Goal: Information Seeking & Learning: Learn about a topic

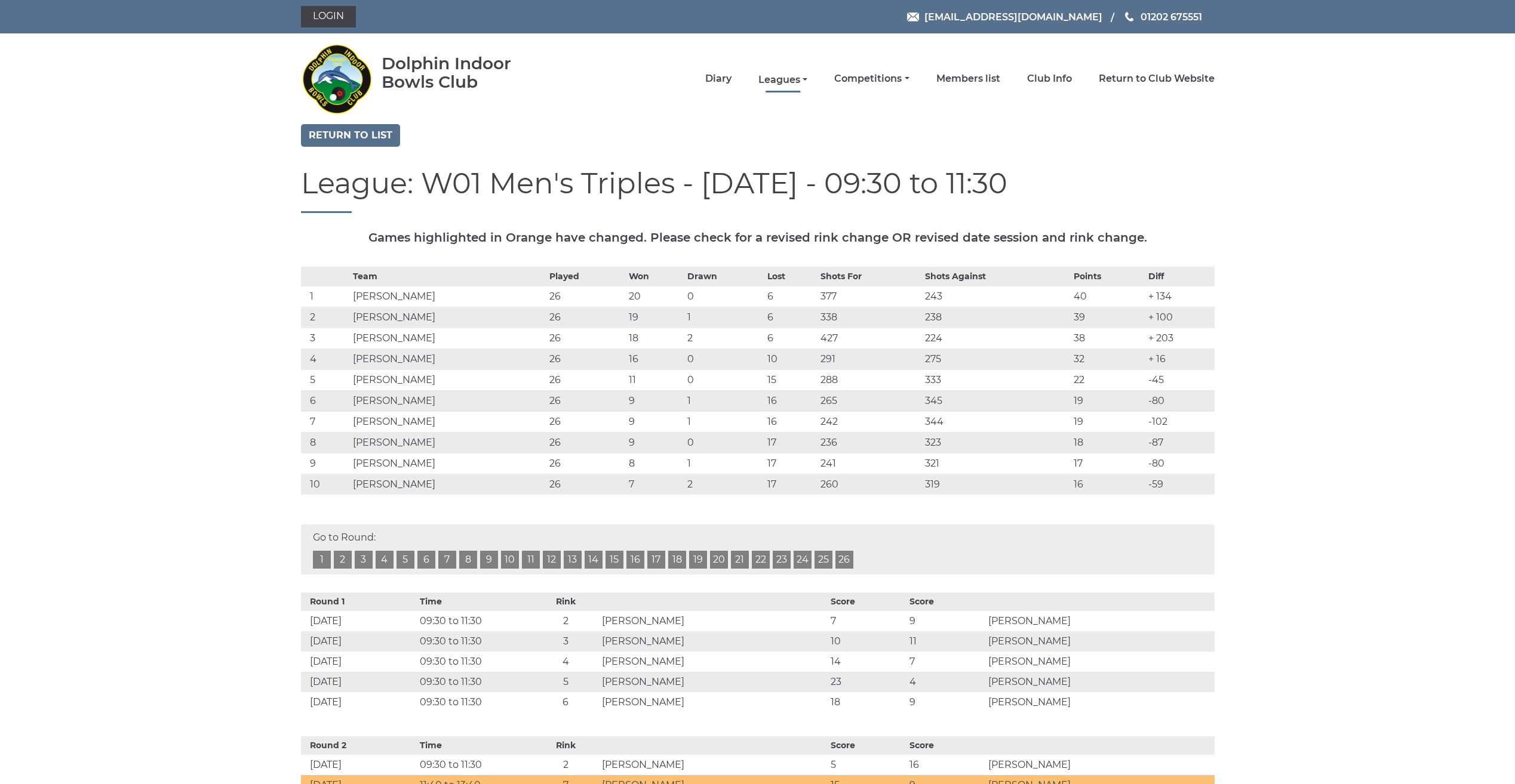
click at [794, 80] on link "Leagues" at bounding box center [782, 79] width 49 height 13
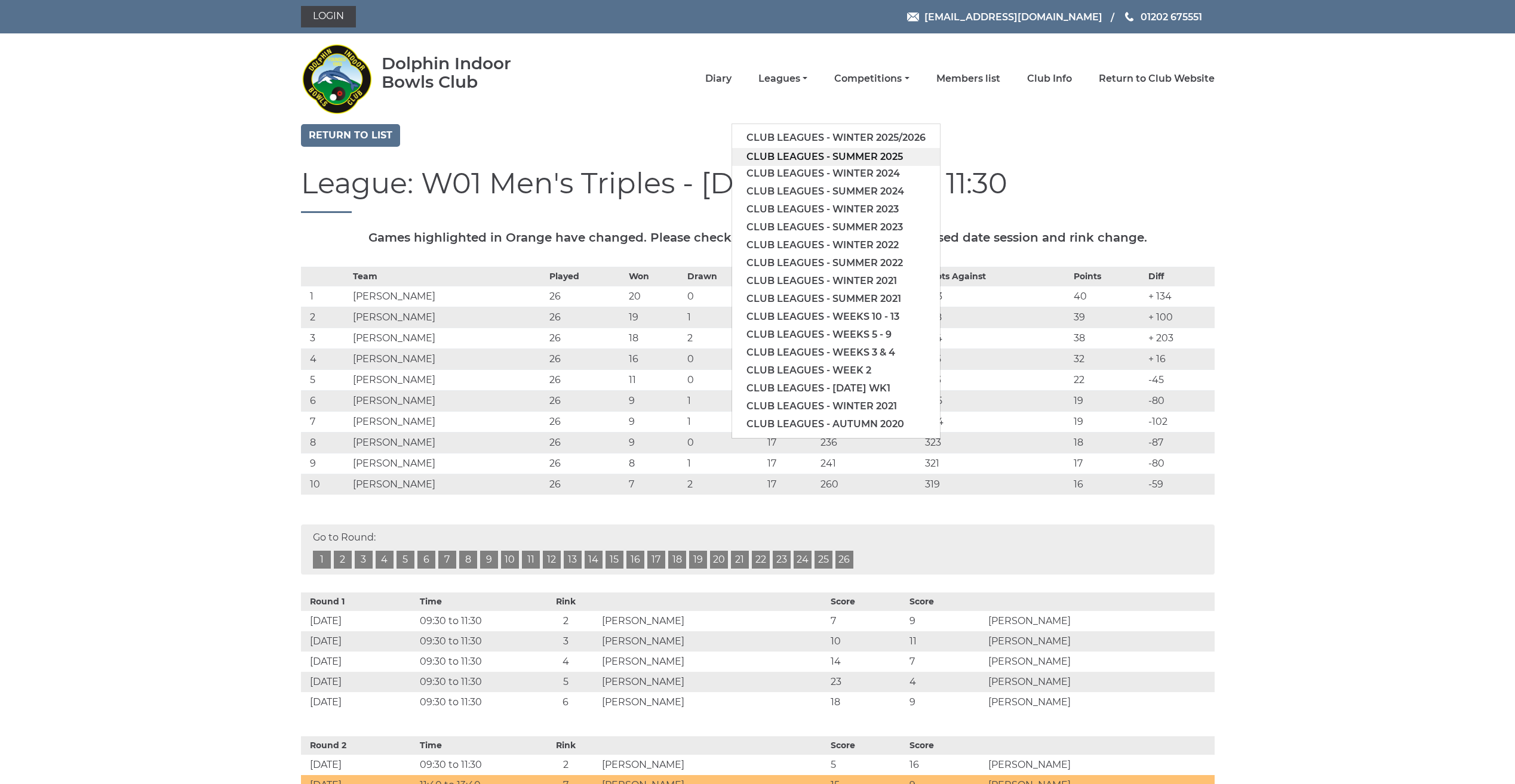
click at [787, 152] on link "Club leagues - Summer 2025" at bounding box center [836, 157] width 208 height 18
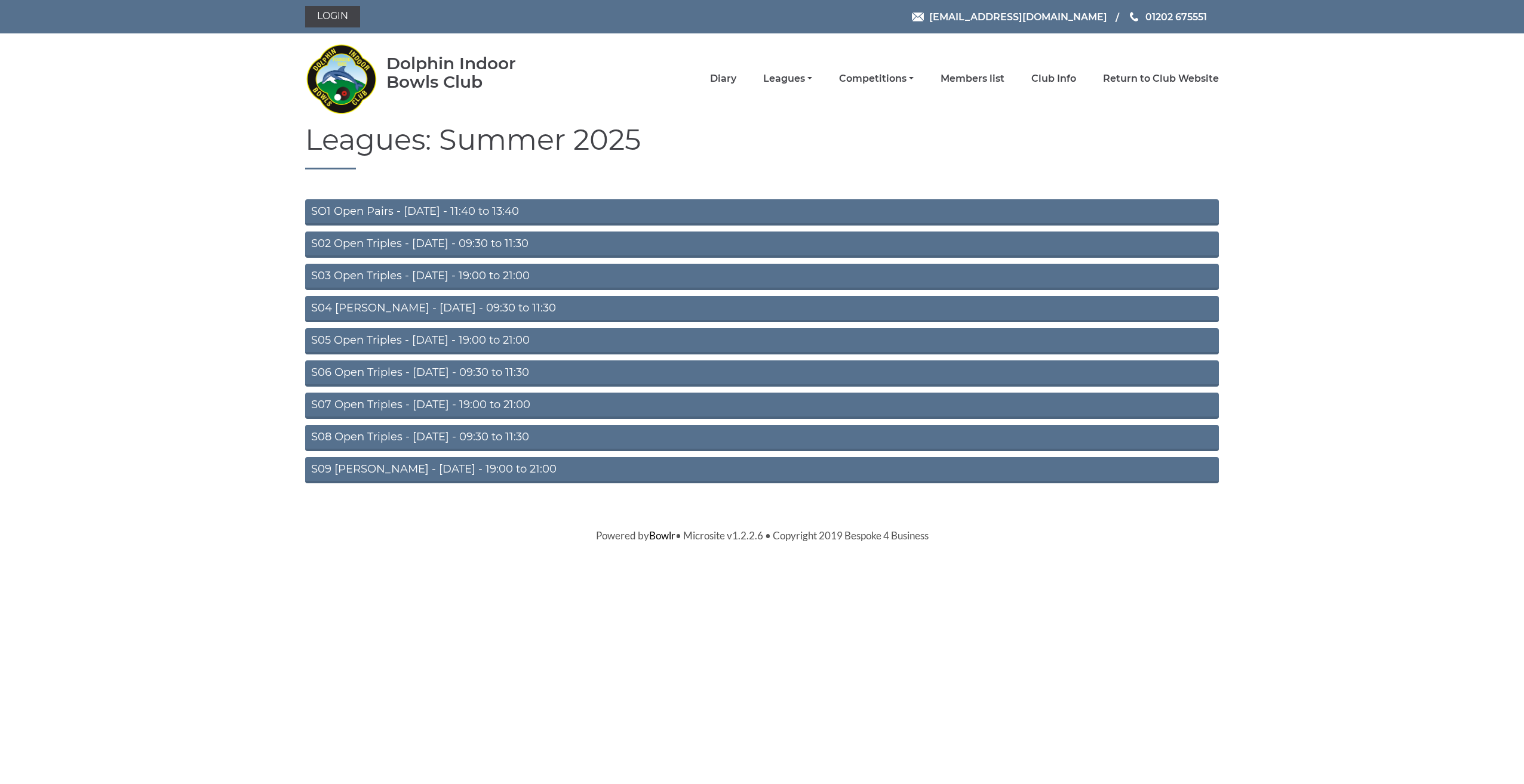
click at [477, 308] on link "S04 [PERSON_NAME] - [DATE] - 09:30 to 11:30" at bounding box center [762, 309] width 914 height 27
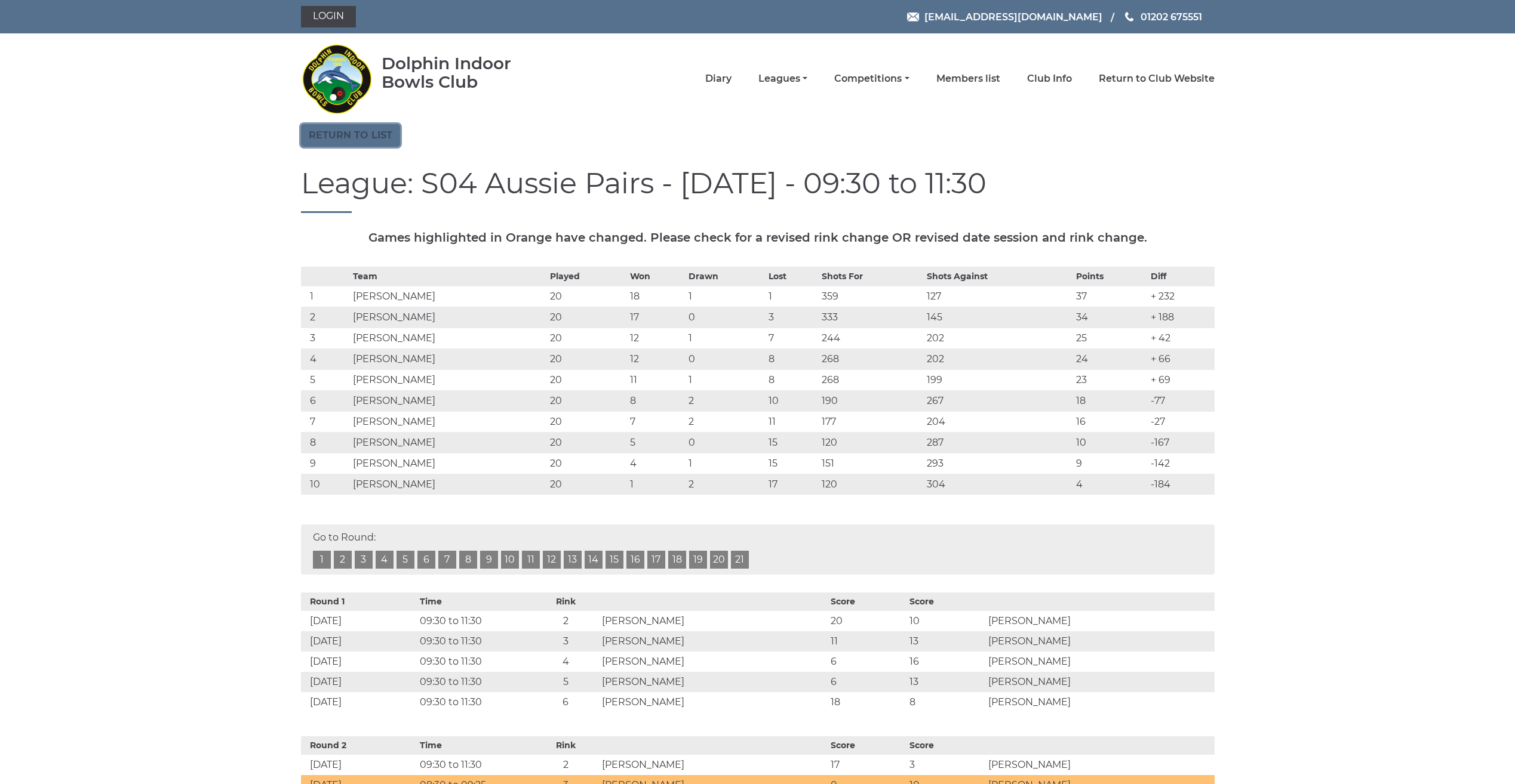
click at [327, 133] on link "Return to list" at bounding box center [351, 135] width 99 height 23
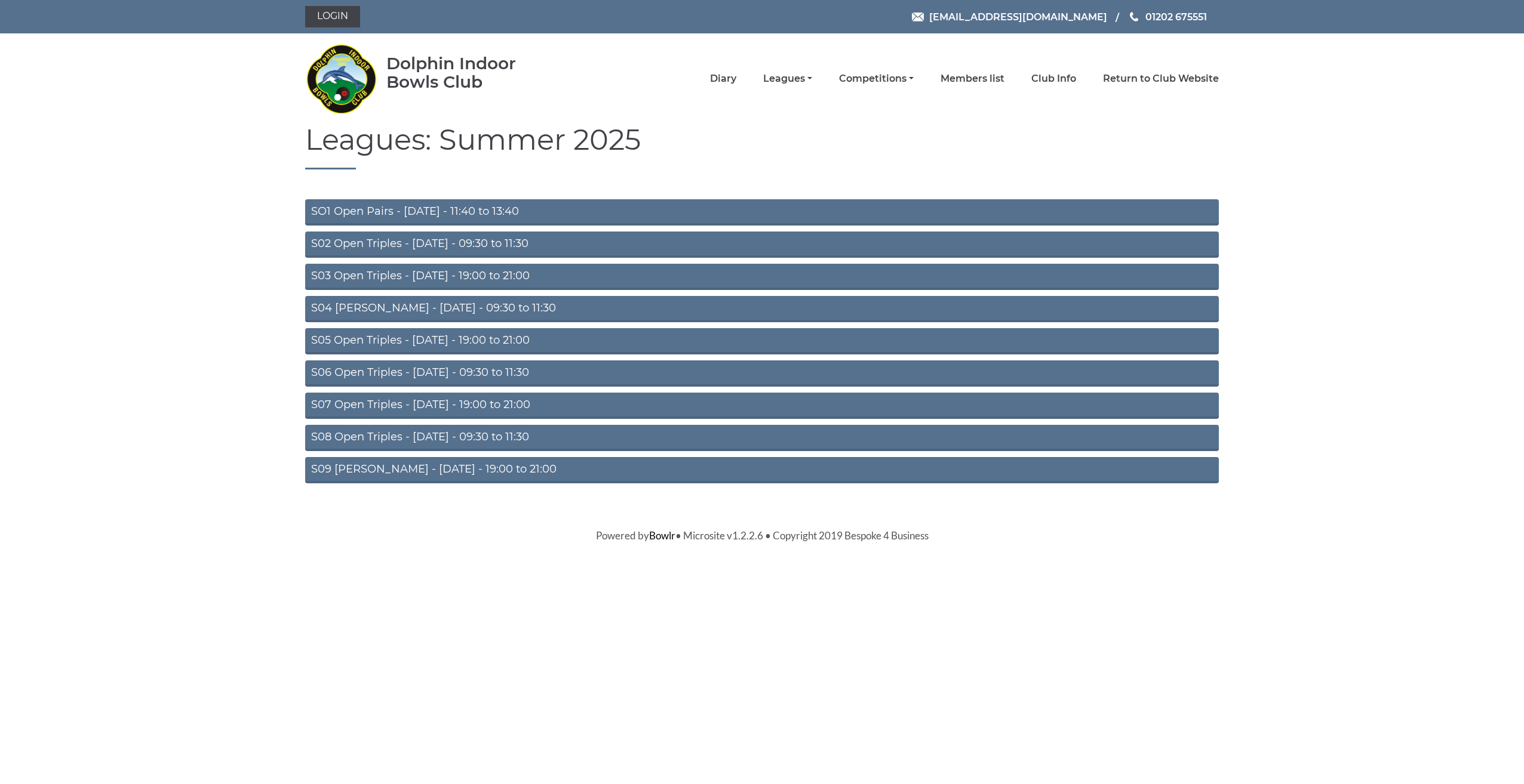
click at [336, 246] on link "S02 Open Triples - [DATE] - 09:30 to 11:30" at bounding box center [762, 245] width 914 height 27
